Goal: Navigation & Orientation: Find specific page/section

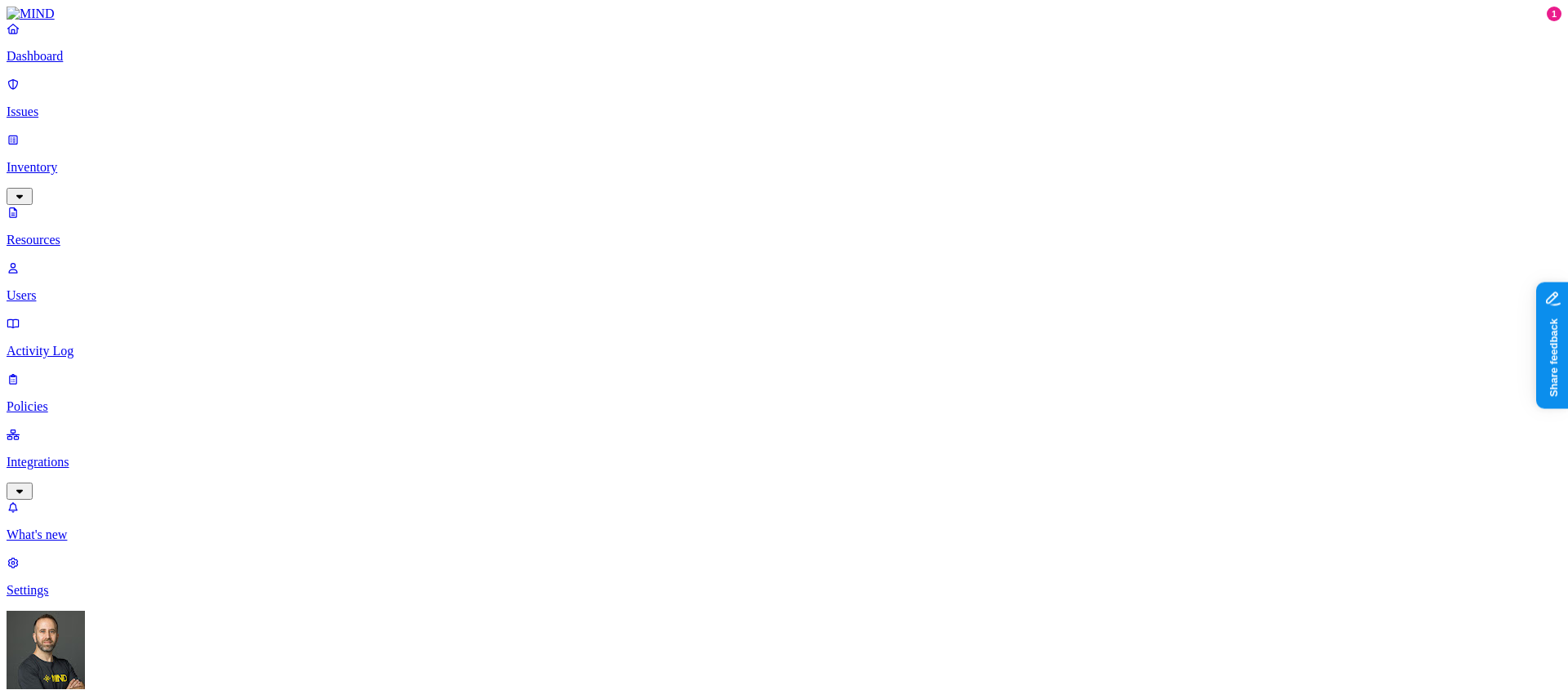
click at [109, 64] on p "Dashboard" at bounding box center [784, 56] width 1555 height 15
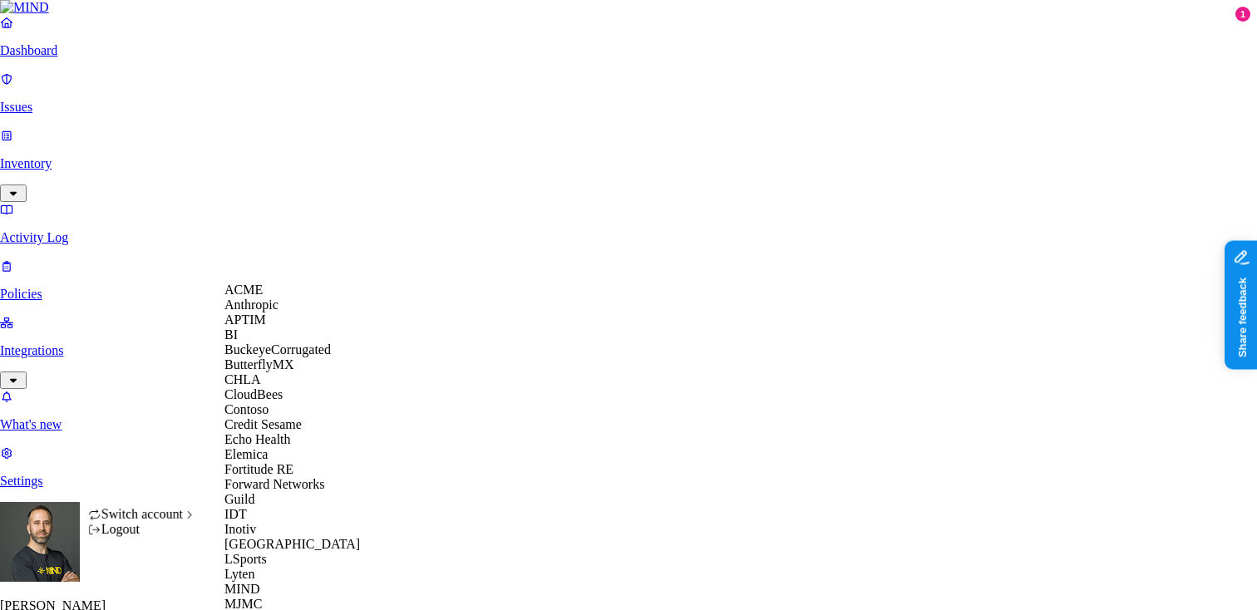
click at [290, 298] on div "ACME" at bounding box center [304, 290] width 161 height 15
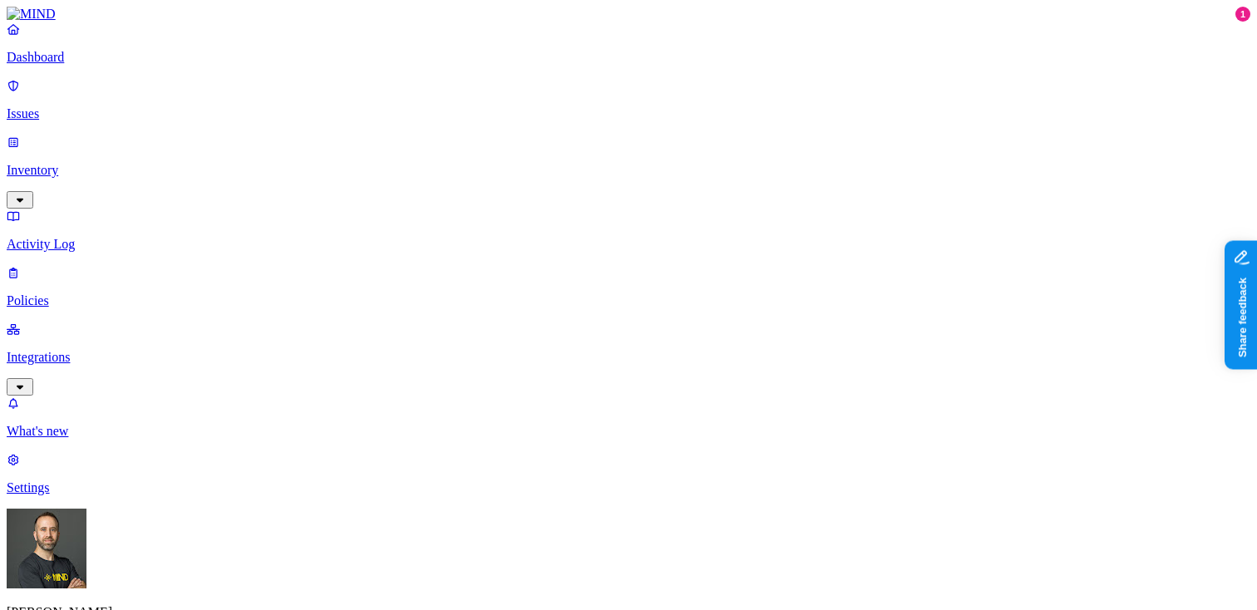
click at [145, 135] on link "Inventory" at bounding box center [629, 170] width 1244 height 71
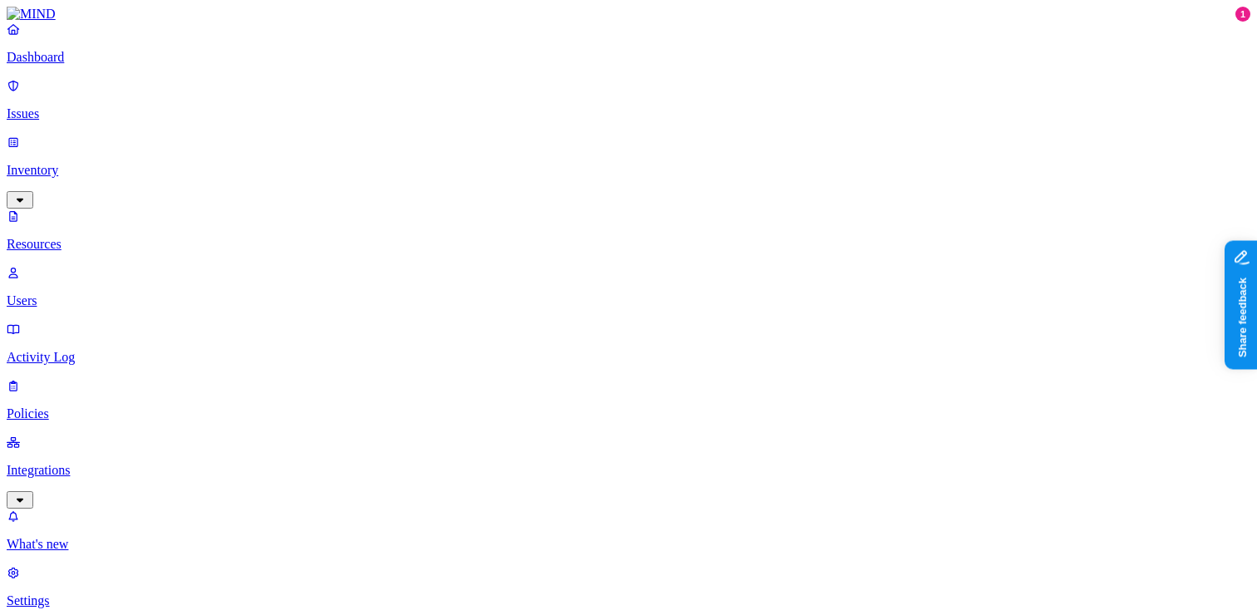
click at [75, 106] on p "Issues" at bounding box center [629, 113] width 1244 height 15
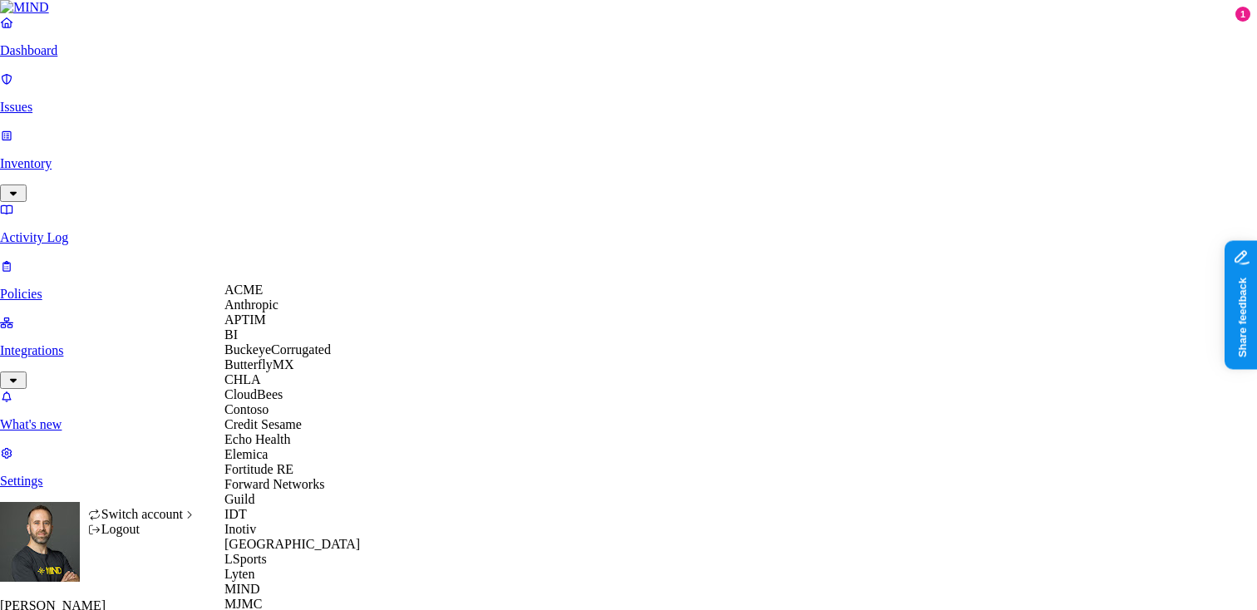
click at [279, 431] on span "Credit Sesame" at bounding box center [262, 424] width 77 height 14
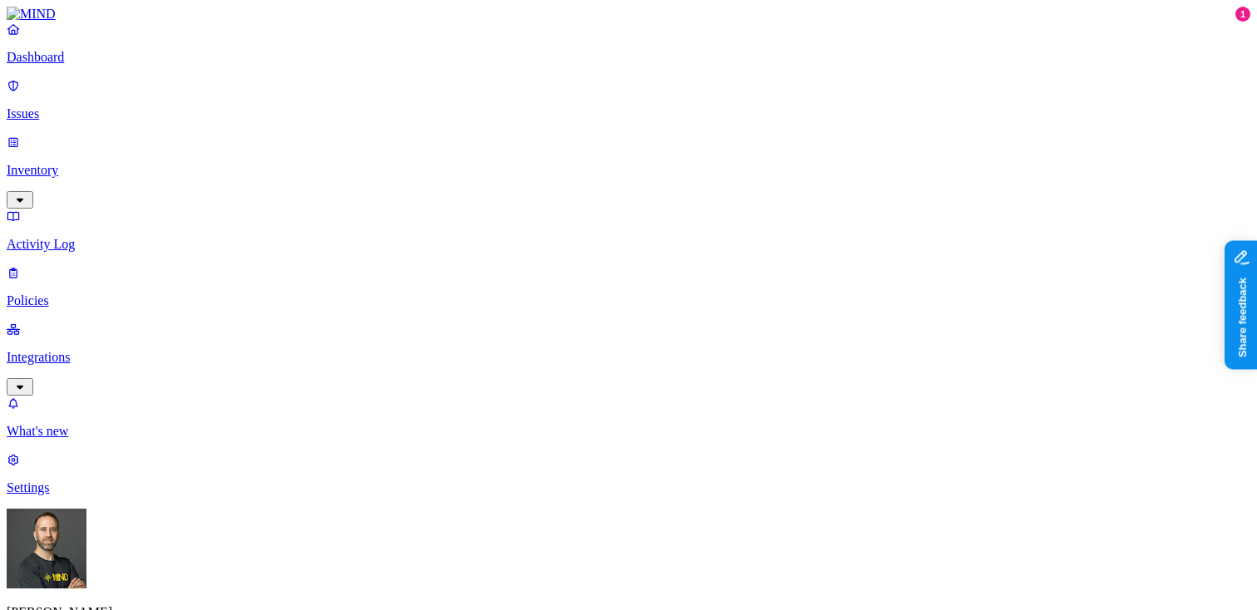
click at [57, 350] on p "Integrations" at bounding box center [629, 357] width 1244 height 15
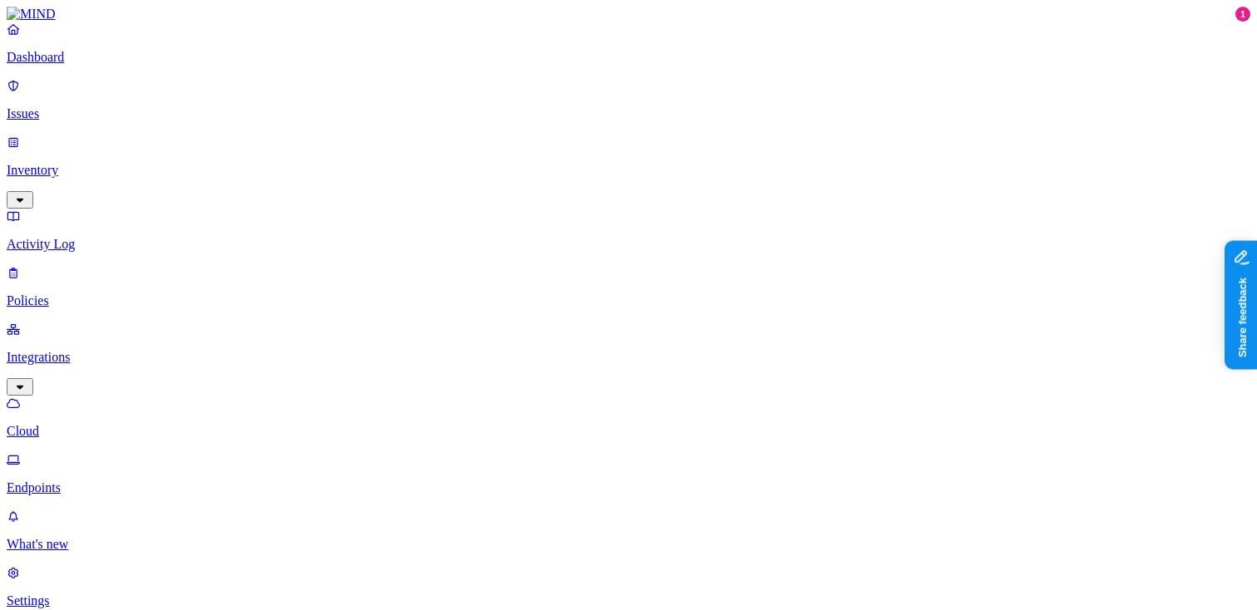
click at [77, 163] on p "Inventory" at bounding box center [629, 170] width 1244 height 15
click at [76, 293] on p "Users" at bounding box center [629, 300] width 1244 height 15
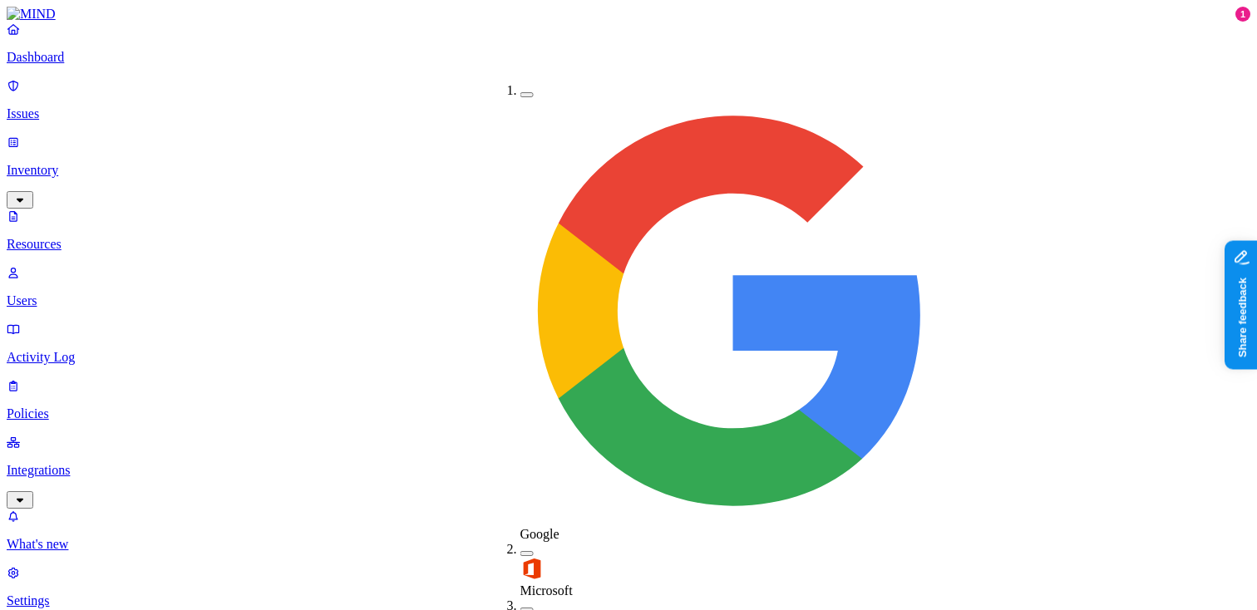
click at [520, 92] on button "button" at bounding box center [526, 94] width 13 height 5
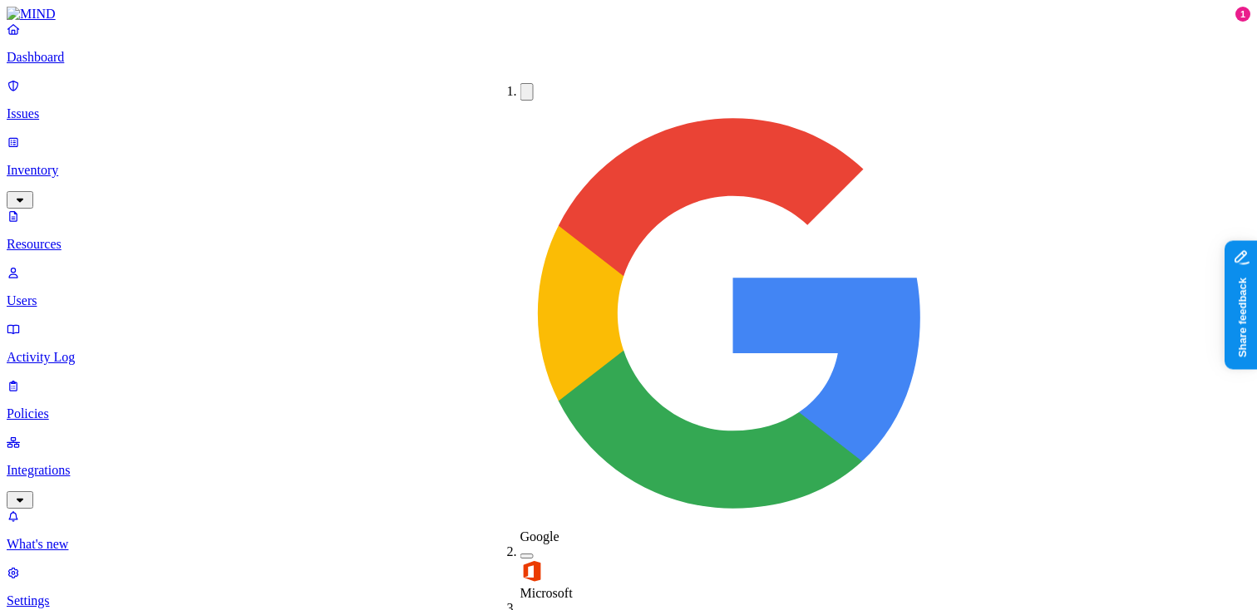
click at [520, 88] on button "button" at bounding box center [526, 91] width 13 height 17
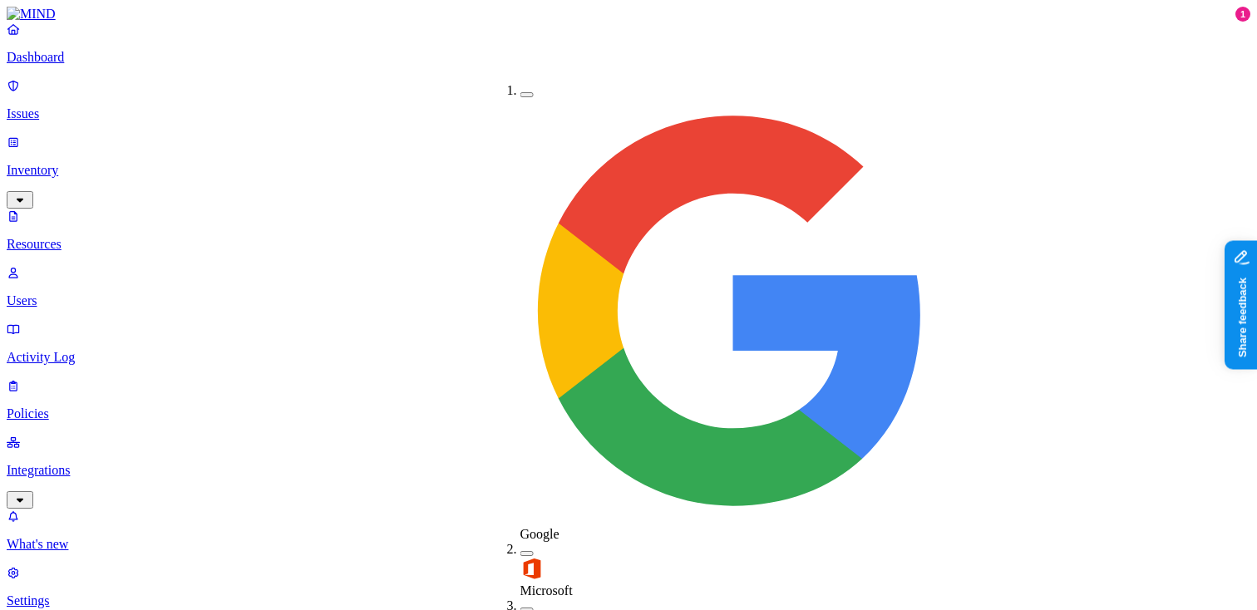
click at [520, 608] on button "button" at bounding box center [526, 610] width 13 height 5
click at [520, 598] on button "button" at bounding box center [526, 606] width 13 height 17
click at [520, 92] on button "button" at bounding box center [526, 94] width 13 height 5
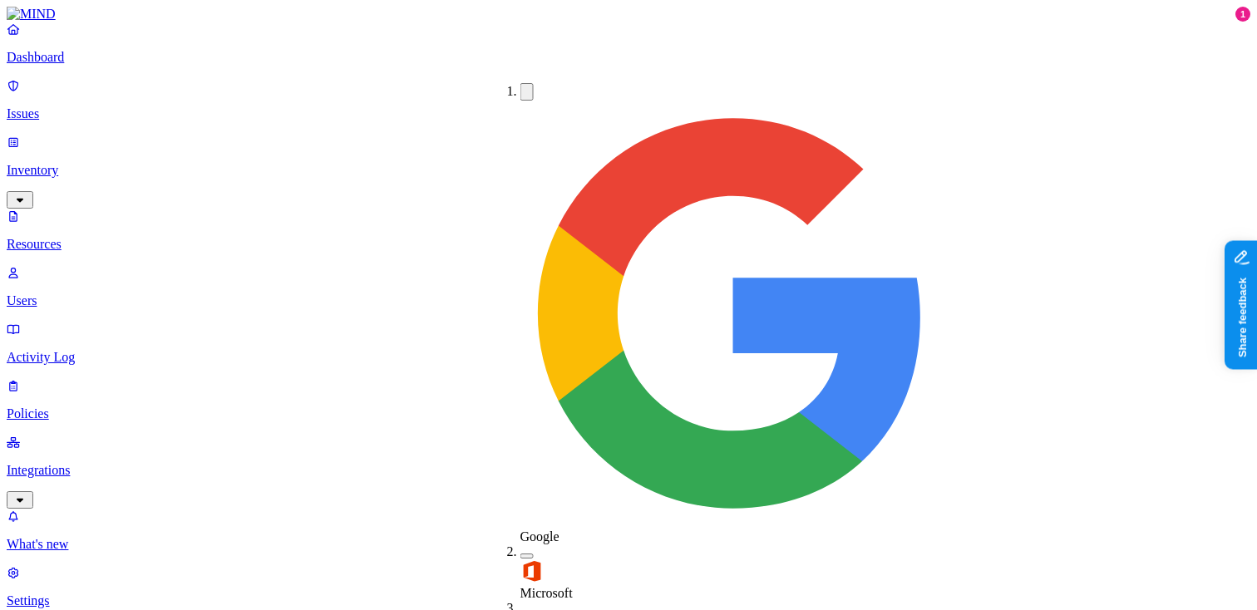
click at [520, 89] on button "button" at bounding box center [526, 91] width 13 height 17
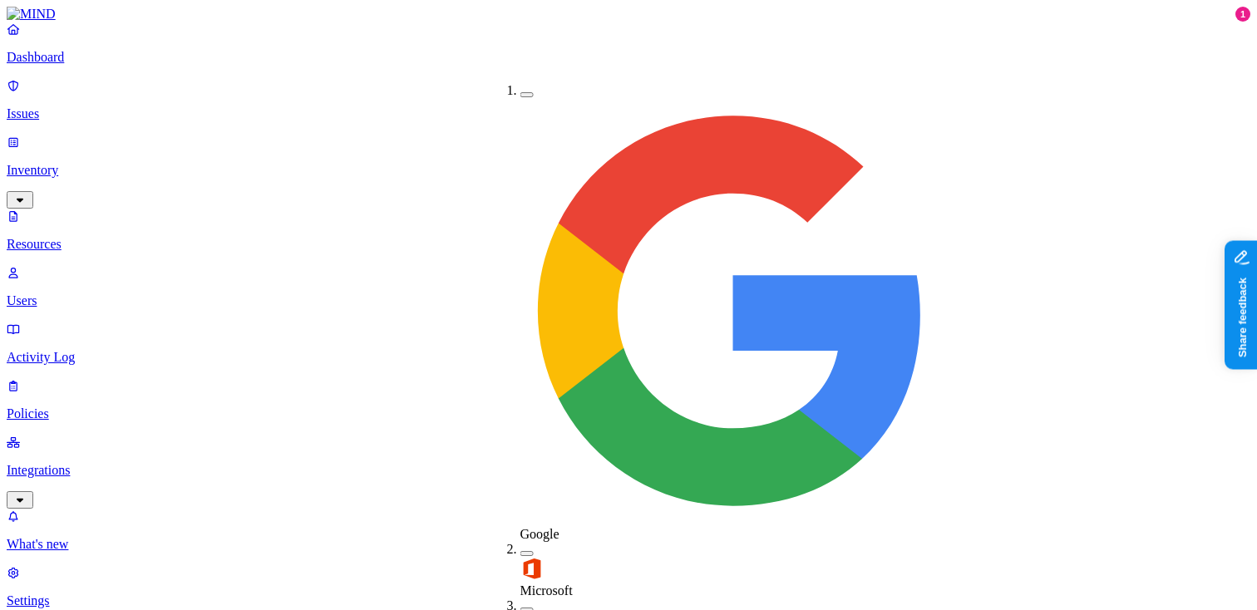
click at [520, 608] on button "button" at bounding box center [526, 610] width 13 height 5
click at [520, 598] on button "button" at bounding box center [526, 606] width 13 height 17
click at [520, 92] on button "button" at bounding box center [526, 94] width 13 height 5
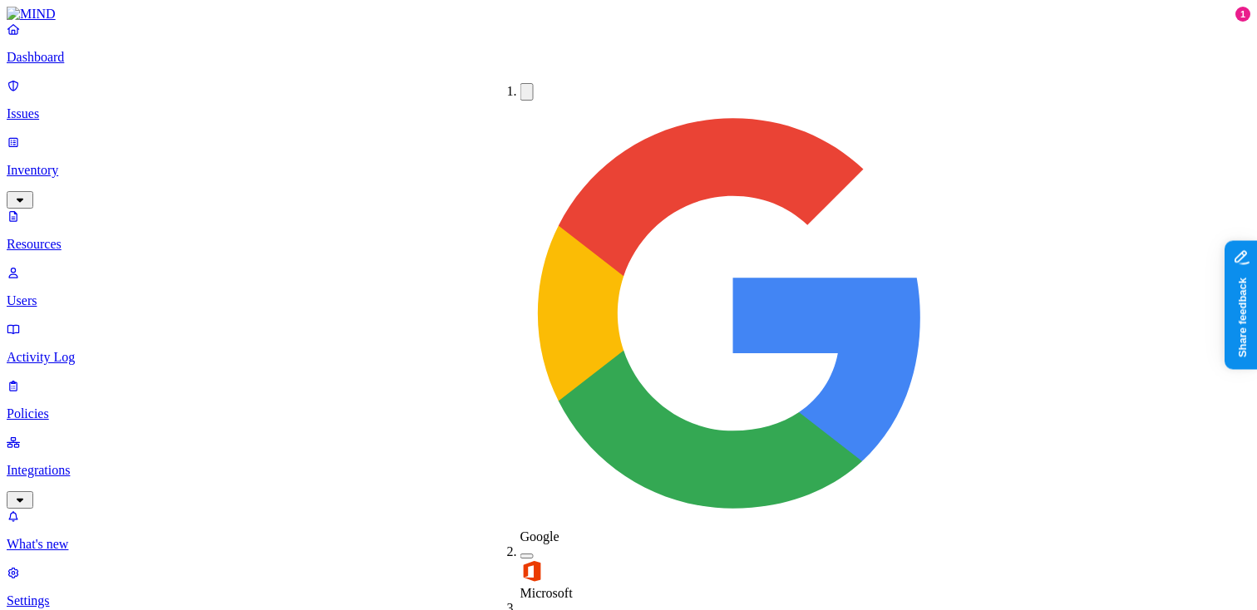
click at [520, 88] on button "button" at bounding box center [526, 91] width 13 height 17
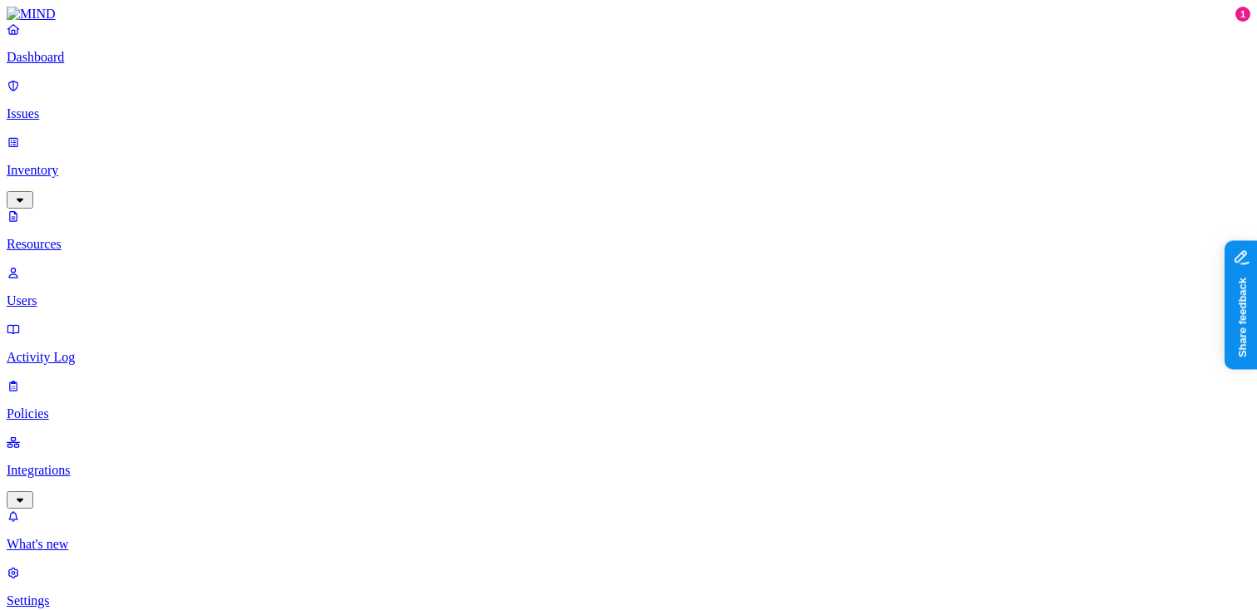
click at [113, 64] on p "Dashboard" at bounding box center [629, 57] width 1244 height 15
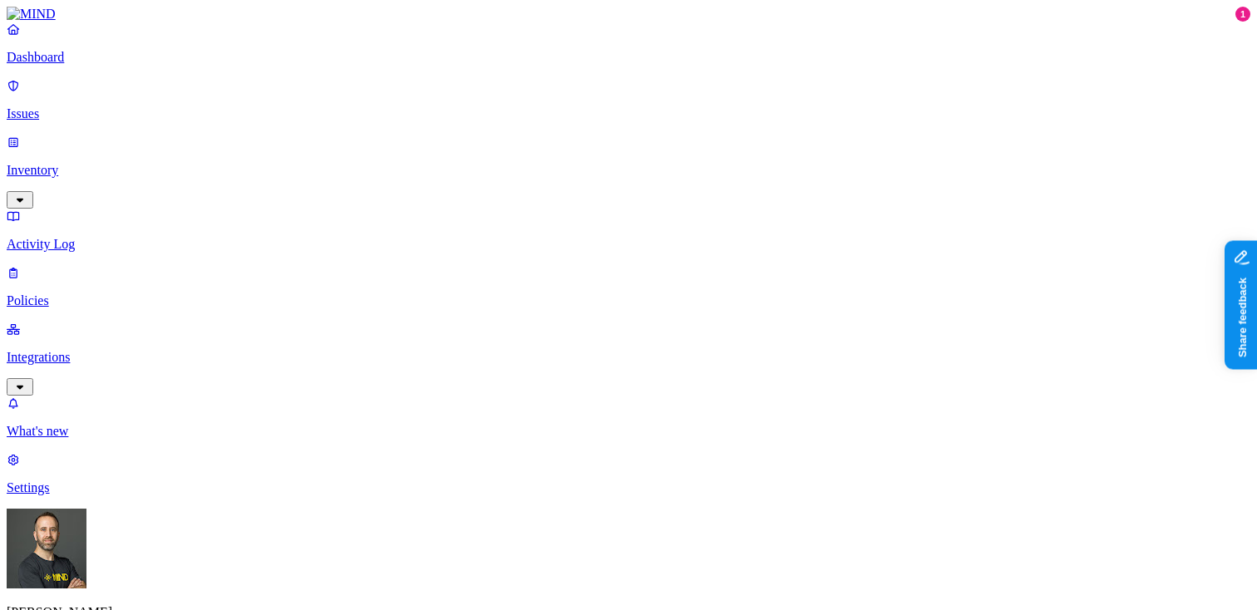
click at [108, 350] on p "Integrations" at bounding box center [629, 357] width 1244 height 15
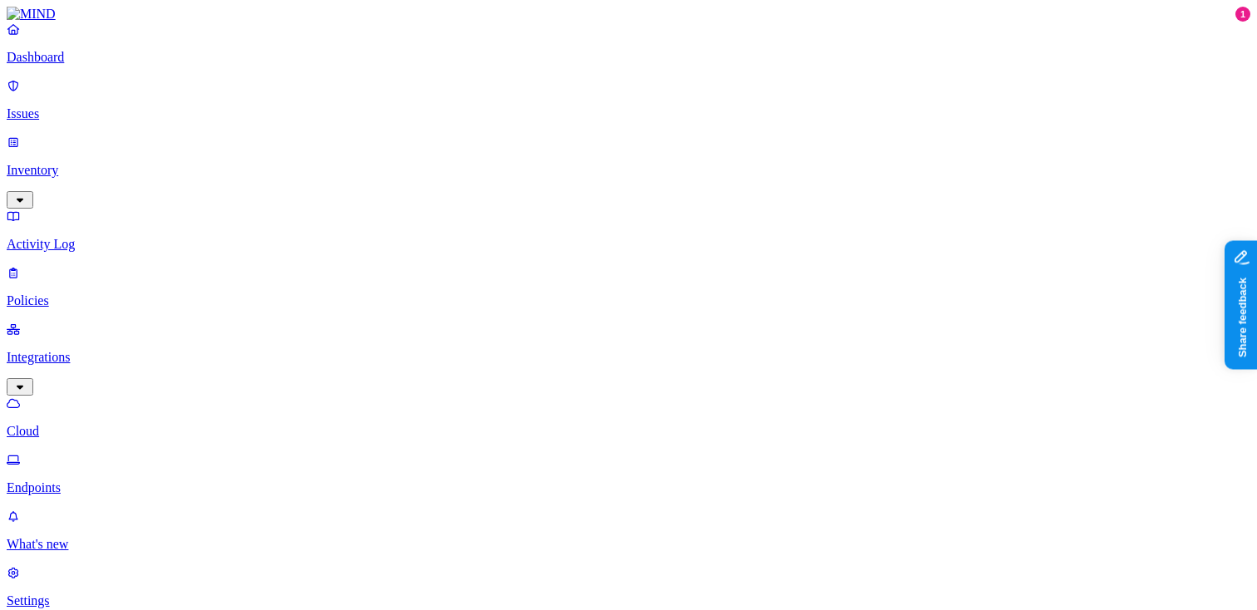
click at [116, 65] on p "Dashboard" at bounding box center [629, 57] width 1244 height 15
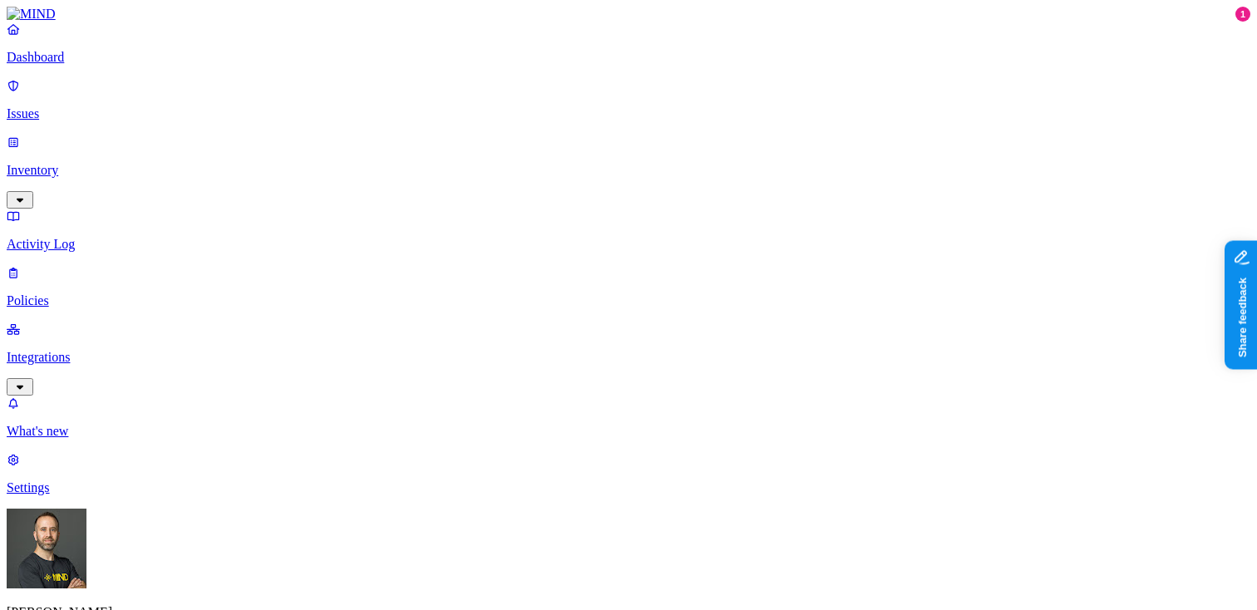
click at [95, 350] on p "Integrations" at bounding box center [629, 357] width 1244 height 15
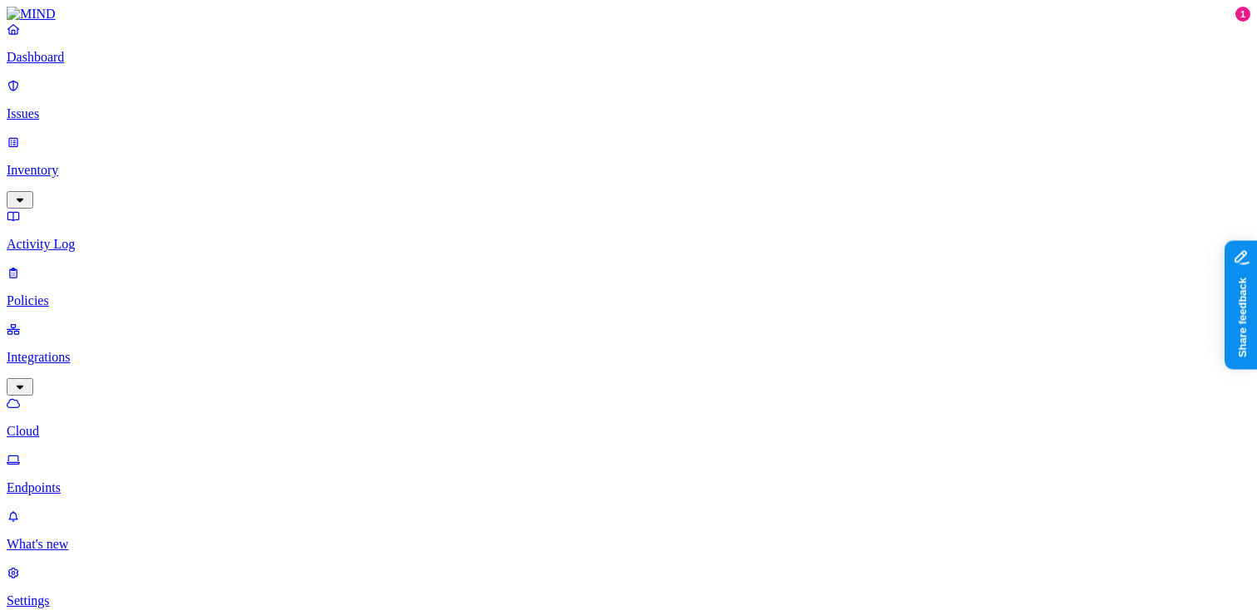
click at [86, 65] on p "Dashboard" at bounding box center [629, 57] width 1244 height 15
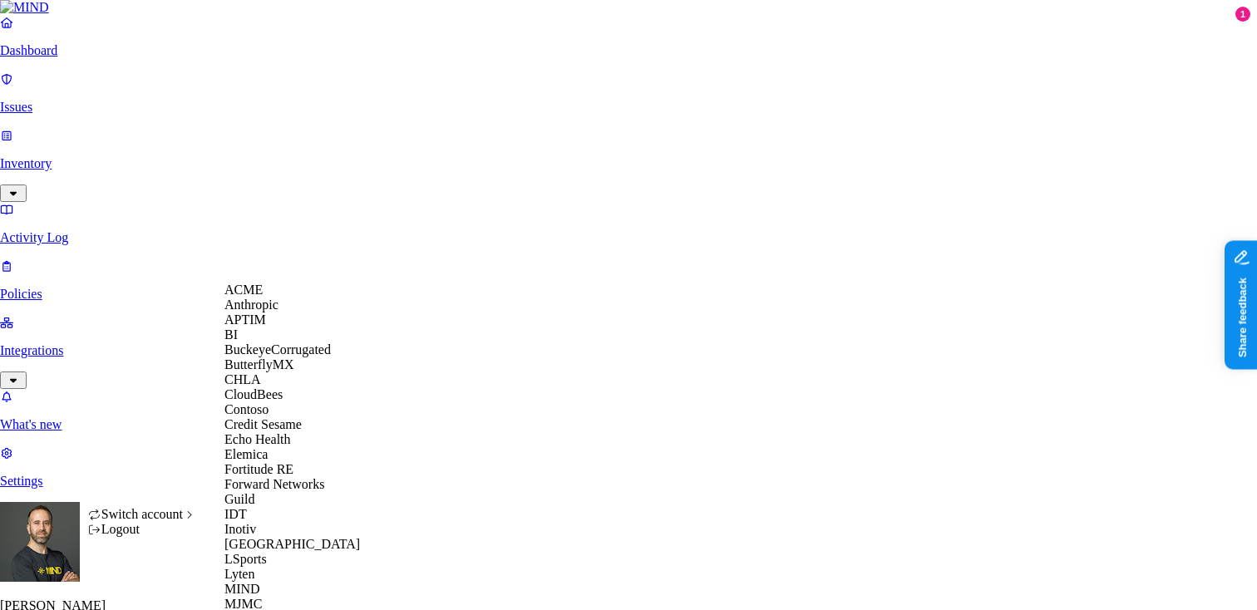
scroll to position [660, 0]
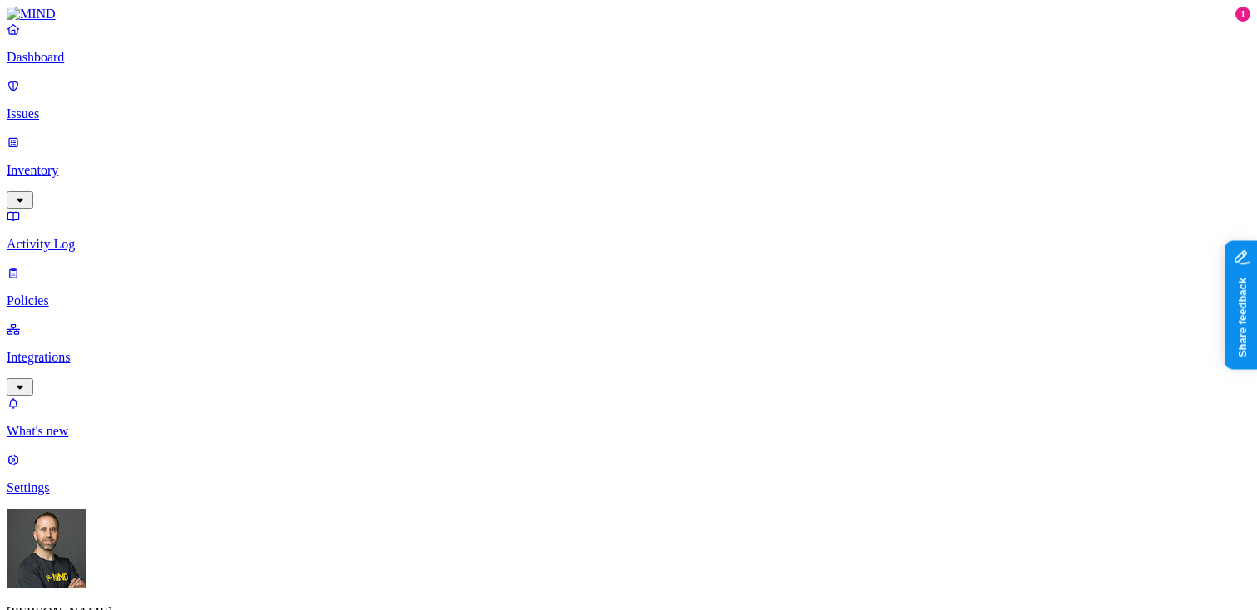
click at [115, 350] on p "Integrations" at bounding box center [629, 357] width 1244 height 15
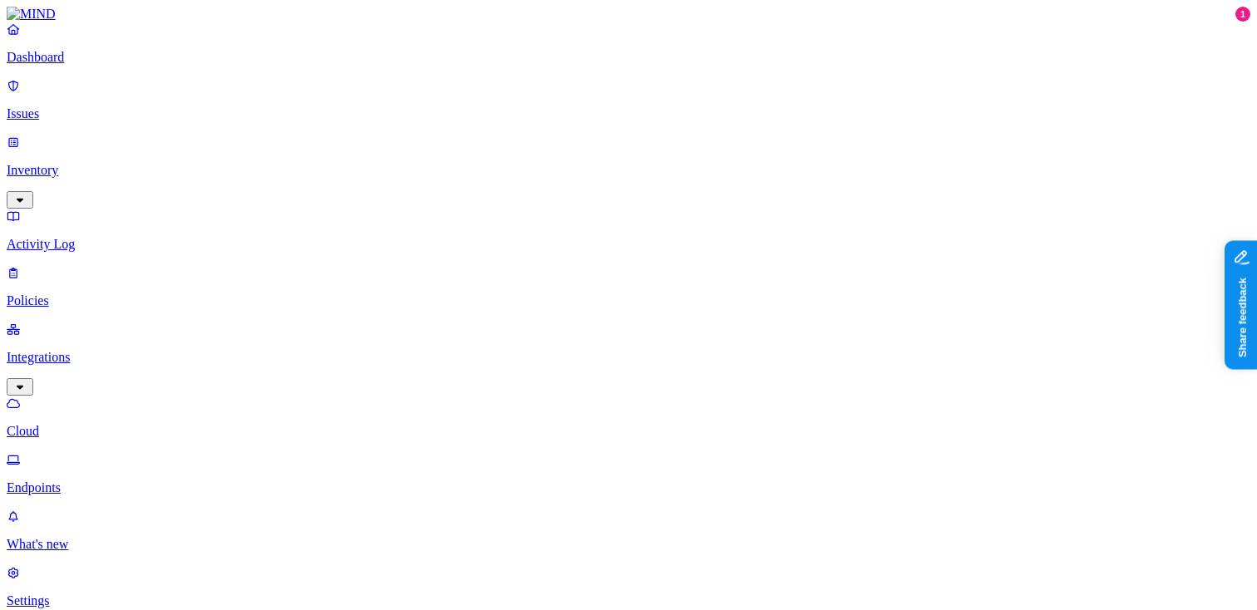
click at [108, 65] on p "Dashboard" at bounding box center [629, 57] width 1244 height 15
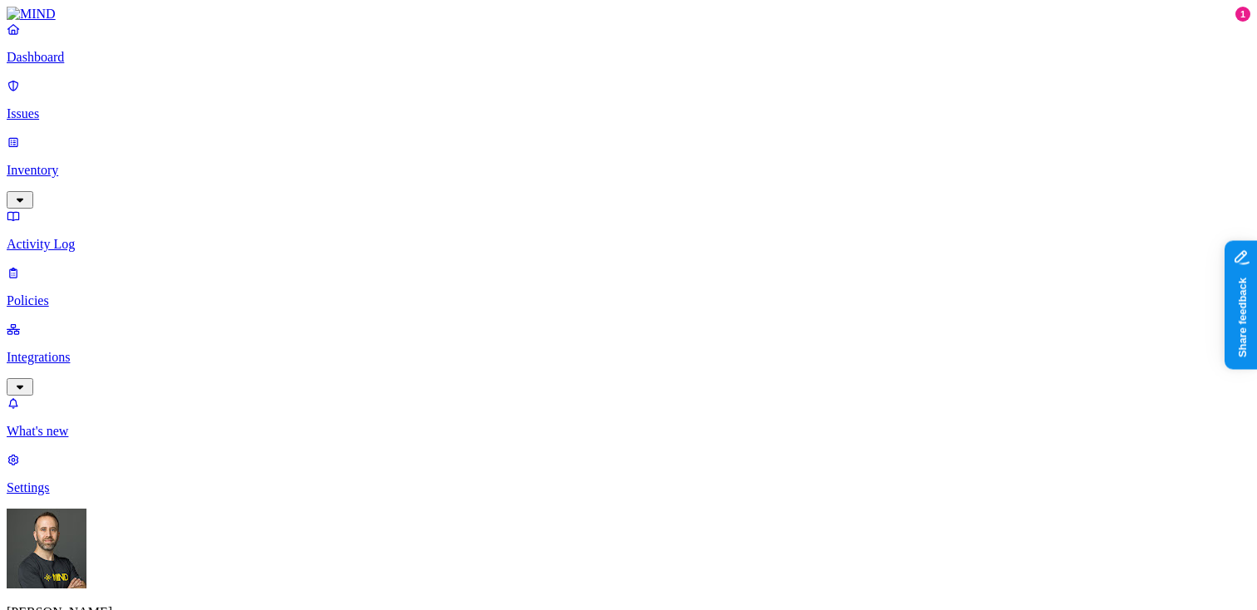
click at [97, 106] on p "Issues" at bounding box center [629, 113] width 1244 height 15
click at [97, 65] on p "Dashboard" at bounding box center [629, 57] width 1244 height 15
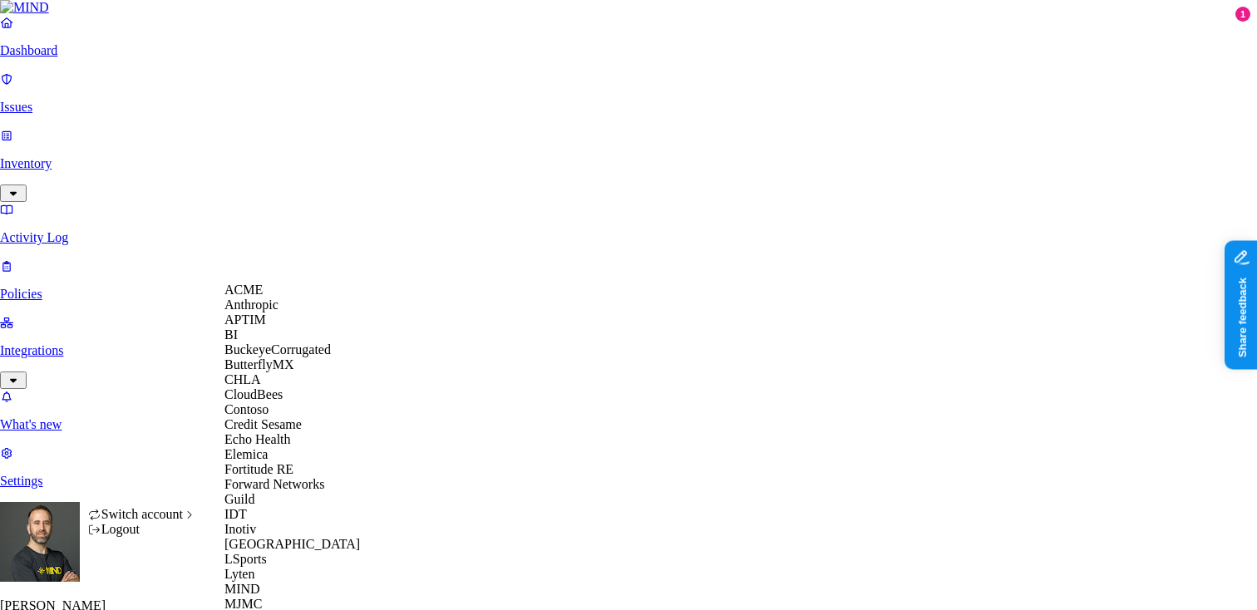
click at [303, 298] on div "ACME" at bounding box center [304, 290] width 161 height 15
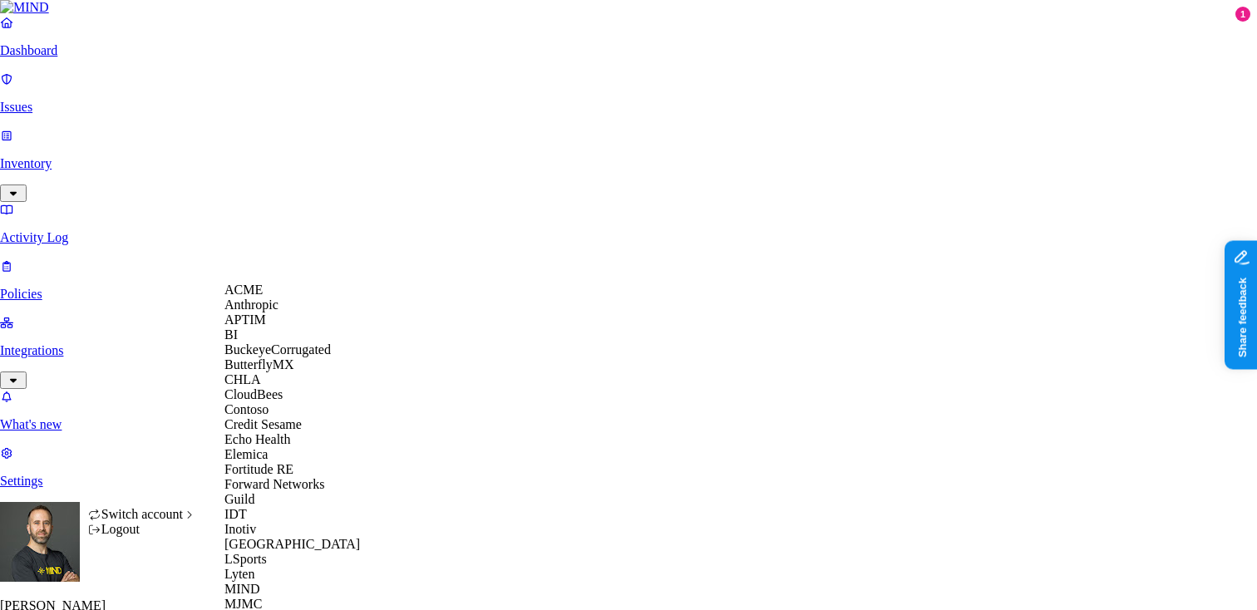
scroll to position [168, 0]
click at [308, 417] on div "Credit Sesame" at bounding box center [304, 424] width 161 height 15
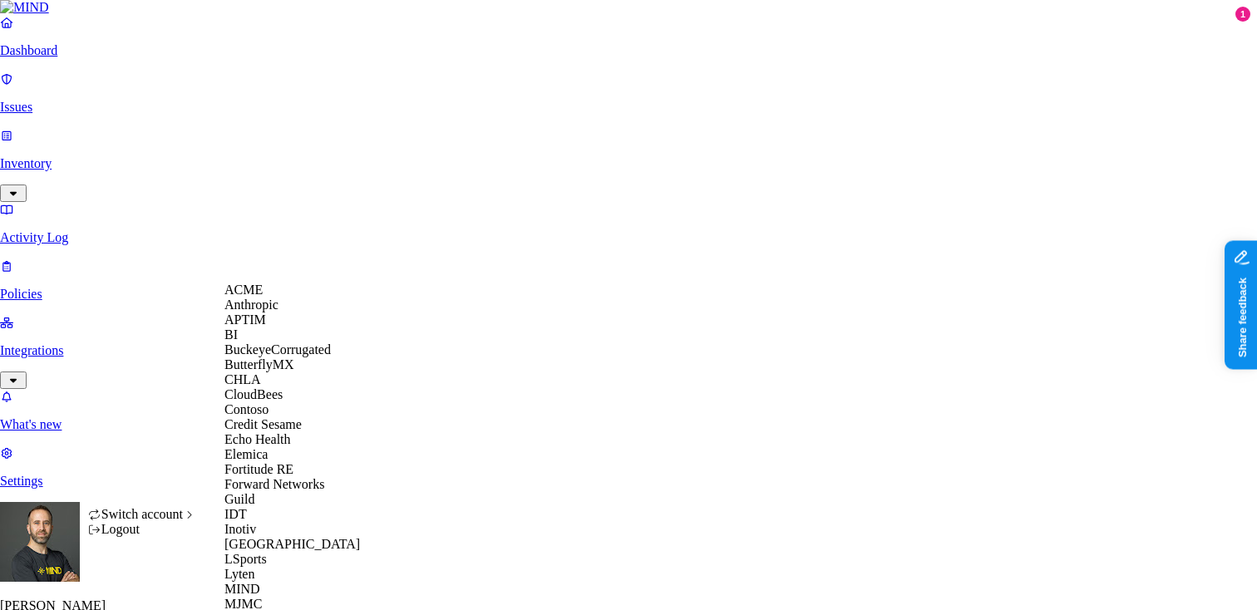
scroll to position [841, 0]
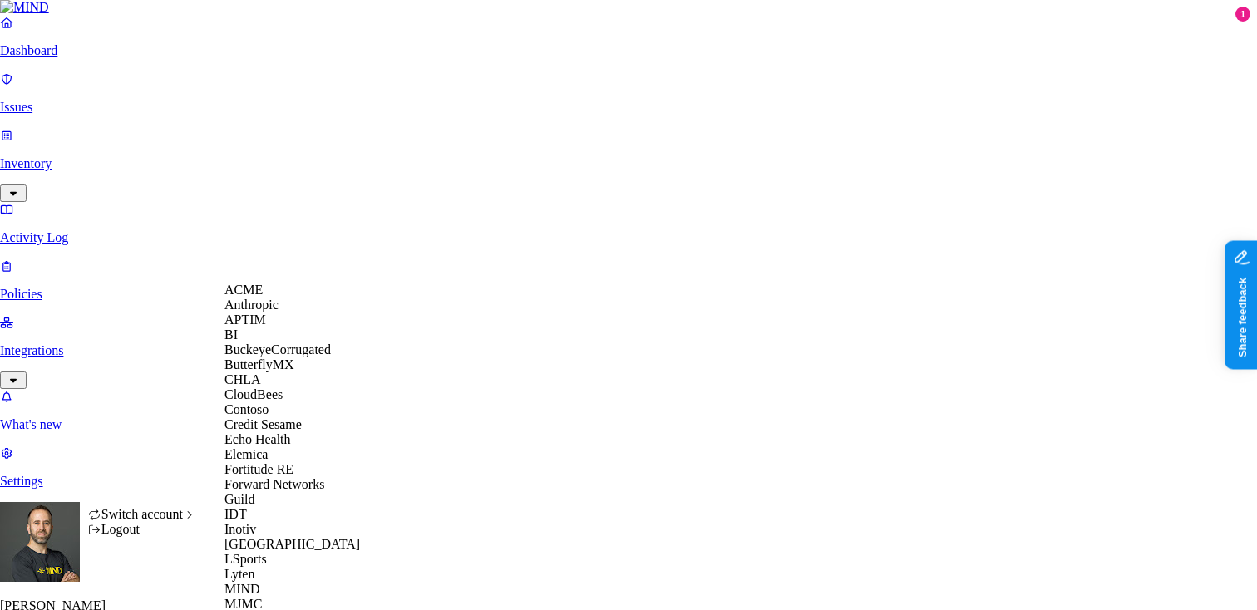
scroll to position [523, 0]
click at [262, 597] on span "MJMC" at bounding box center [242, 604] width 37 height 14
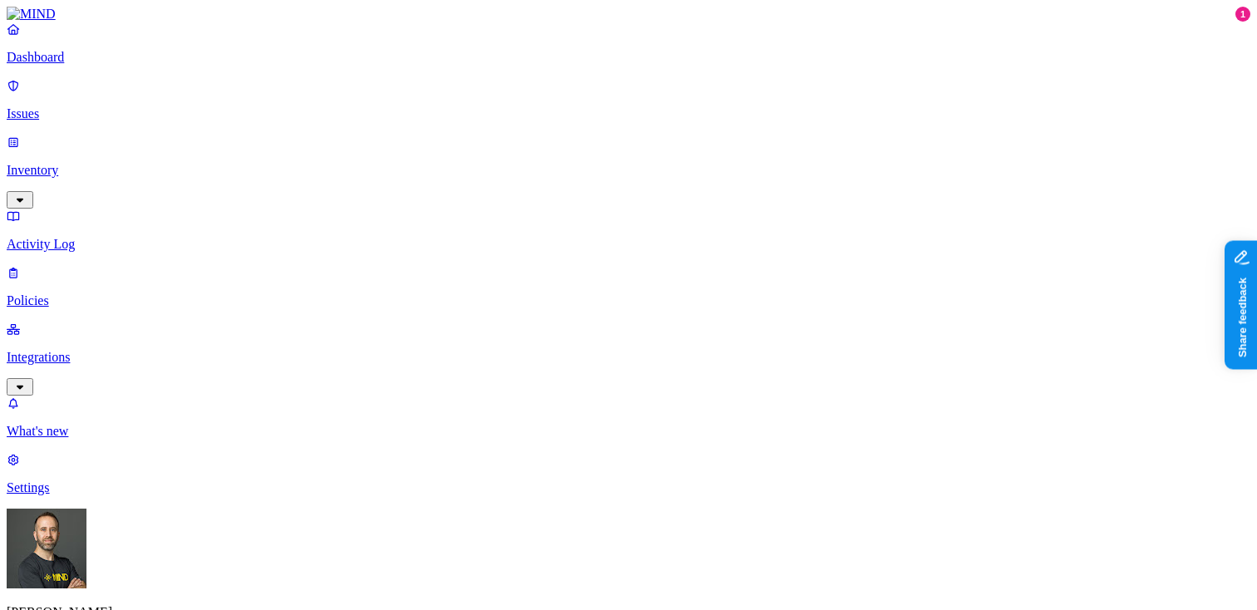
click at [101, 350] on p "Integrations" at bounding box center [629, 357] width 1244 height 15
